Goal: Task Accomplishment & Management: Complete application form

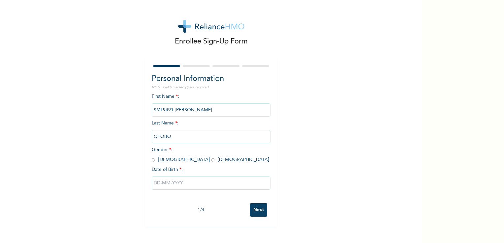
click at [211, 160] on input "radio" at bounding box center [212, 160] width 3 height 6
radio input "true"
click at [173, 186] on input "text" at bounding box center [211, 183] width 119 height 13
select select "8"
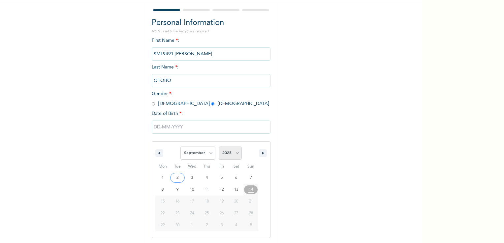
click at [235, 154] on select "2025 2024 2023 2022 2021 2020 2019 2018 2017 2016 2015 2014 2013 2012 2011 2010…" at bounding box center [230, 153] width 23 height 13
select select "1982"
click at [219, 147] on select "2025 2024 2023 2022 2021 2020 2019 2018 2017 2016 2015 2014 2013 2012 2011 2010…" at bounding box center [230, 153] width 23 height 13
type input "[DATE]"
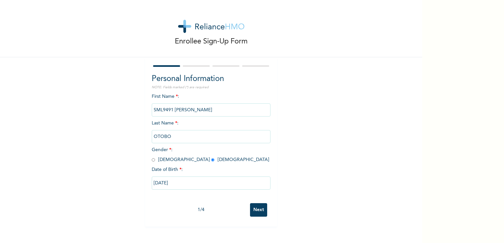
scroll to position [0, 0]
click at [257, 210] on input "Next" at bounding box center [258, 210] width 17 height 14
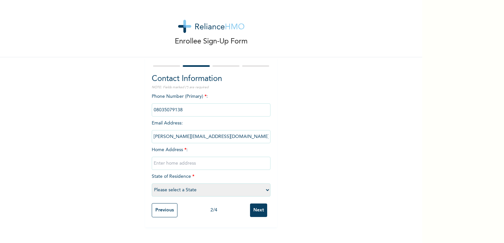
click at [200, 163] on input "text" at bounding box center [211, 163] width 119 height 13
click at [185, 163] on input "[STREET_ADDRESS]" at bounding box center [211, 163] width 119 height 13
click at [210, 163] on input "[STREET_ADDRESS]" at bounding box center [211, 163] width 119 height 13
type input "[STREET_ADDRESS]"
click at [207, 190] on select "Please select a State [PERSON_NAME] (FCT) [PERSON_NAME] Ibom [GEOGRAPHIC_DATA] …" at bounding box center [211, 190] width 119 height 13
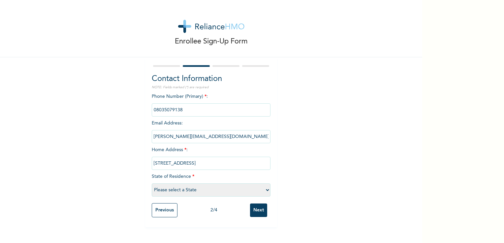
select select "33"
click at [152, 184] on select "Please select a State [PERSON_NAME] (FCT) [PERSON_NAME] Ibom [GEOGRAPHIC_DATA] …" at bounding box center [211, 190] width 119 height 13
click at [260, 213] on input "Next" at bounding box center [258, 211] width 17 height 14
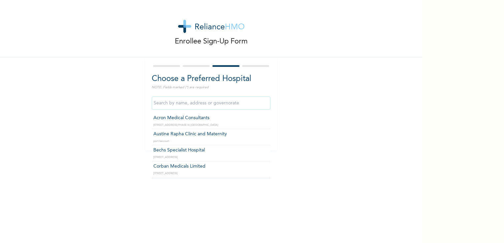
click at [195, 103] on input "text" at bounding box center [211, 103] width 119 height 13
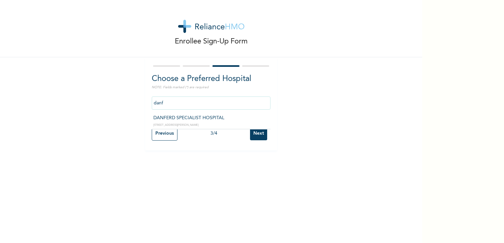
type input "DANFERD SPECIALIST HOSPITAL"
click at [258, 132] on input "Next" at bounding box center [258, 134] width 17 height 14
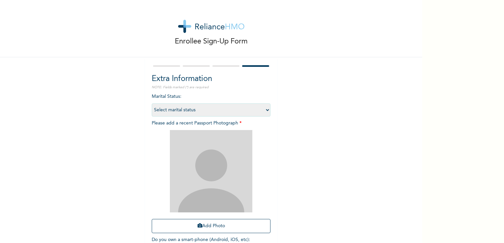
click at [221, 113] on select "Select marital status [DEMOGRAPHIC_DATA] Married [DEMOGRAPHIC_DATA] Widow/[DEMO…" at bounding box center [211, 109] width 119 height 13
select select "2"
click at [152, 103] on select "Select marital status [DEMOGRAPHIC_DATA] Married [DEMOGRAPHIC_DATA] Widow/[DEMO…" at bounding box center [211, 109] width 119 height 13
click at [258, 110] on select "Select marital status [DEMOGRAPHIC_DATA] Married [DEMOGRAPHIC_DATA] Widow/[DEMO…" at bounding box center [211, 109] width 119 height 13
click at [295, 130] on div "Enrollee Sign-Up Form Extra Information NOTE: Fields marked (*) are required Ma…" at bounding box center [211, 142] width 422 height 284
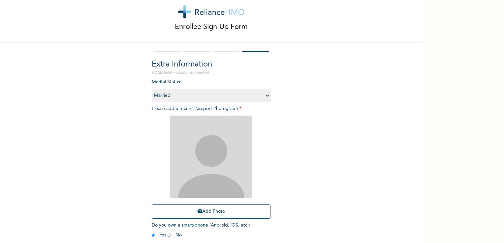
scroll to position [18, 0]
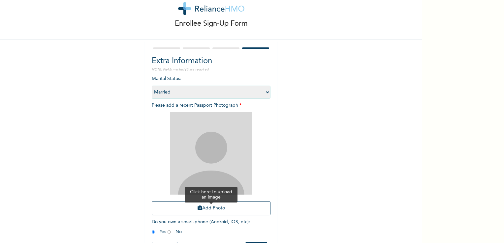
click at [215, 208] on button "Add Photo" at bounding box center [211, 208] width 119 height 14
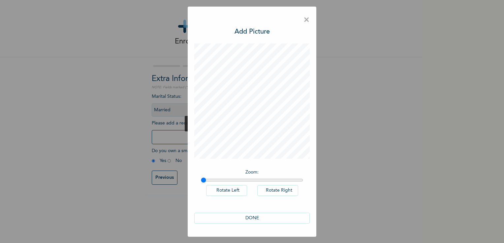
scroll to position [0, 0]
click at [250, 218] on button "DONE" at bounding box center [251, 218] width 115 height 11
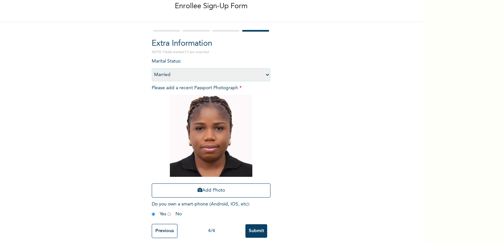
scroll to position [45, 0]
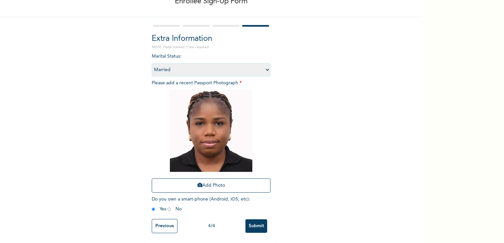
click at [252, 220] on input "Submit" at bounding box center [256, 227] width 22 height 14
